Goal: Information Seeking & Learning: Learn about a topic

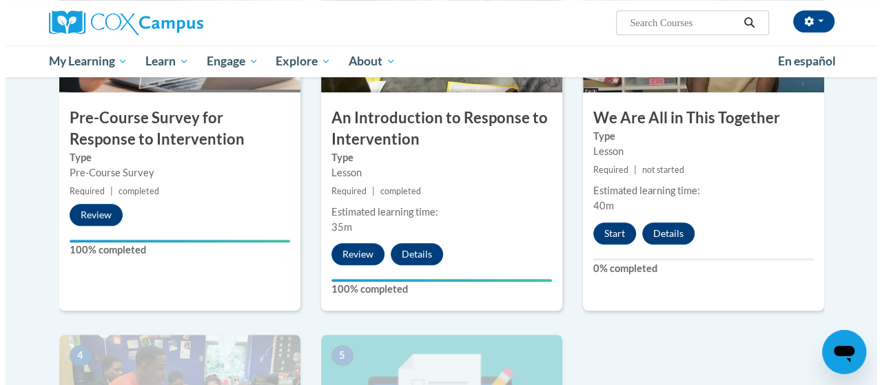
scroll to position [409, 0]
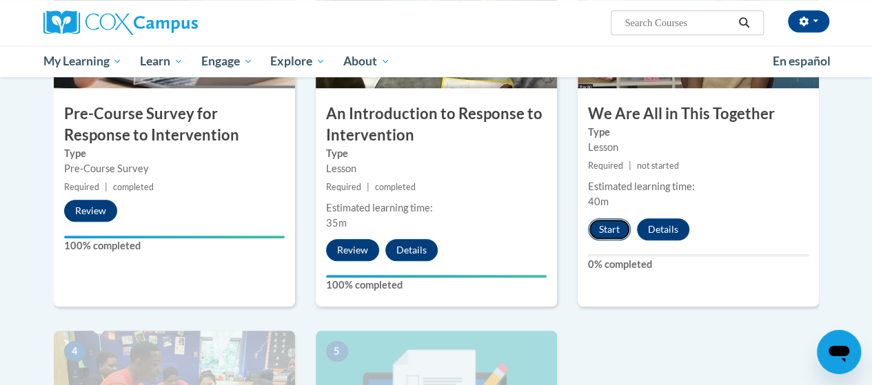
click at [611, 230] on button "Start" at bounding box center [609, 230] width 43 height 22
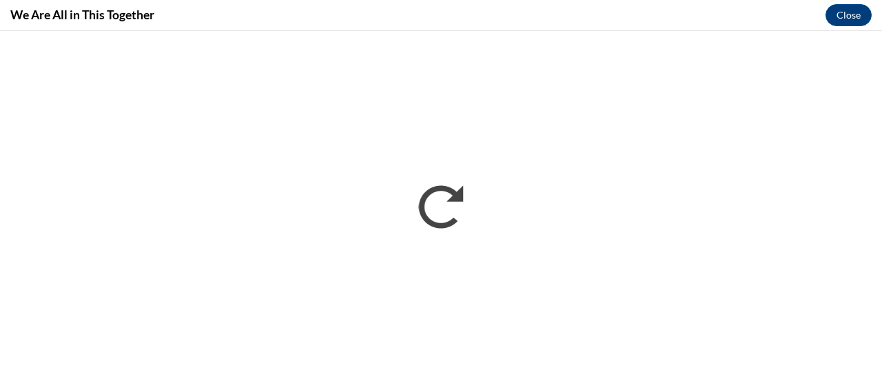
scroll to position [0, 0]
